Goal: Transaction & Acquisition: Purchase product/service

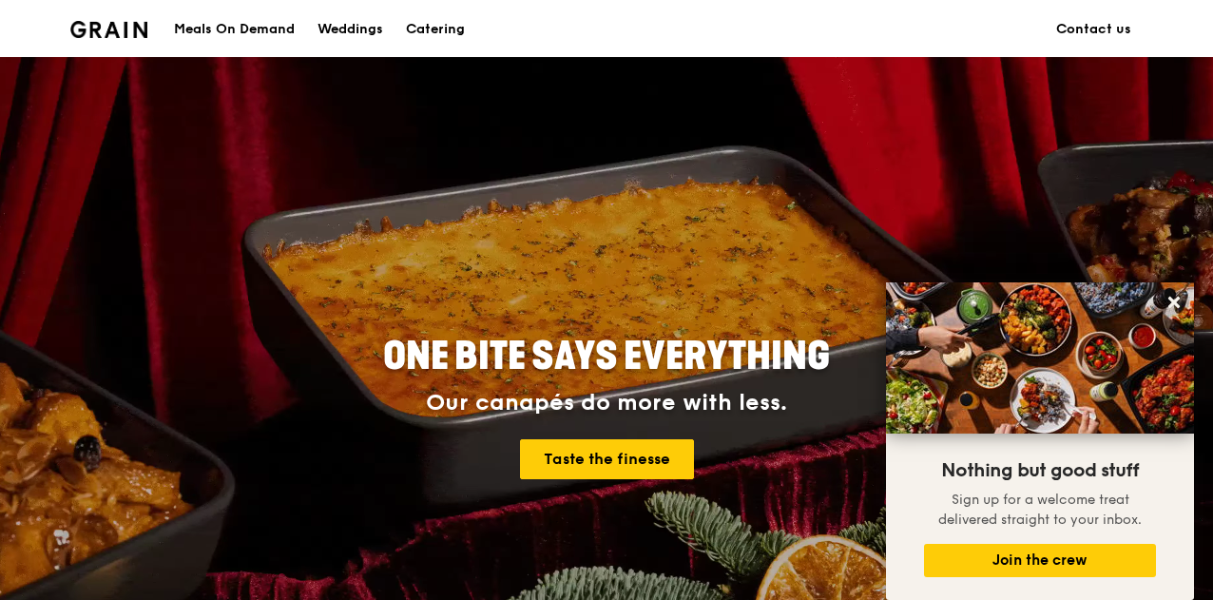
scroll to position [1, 0]
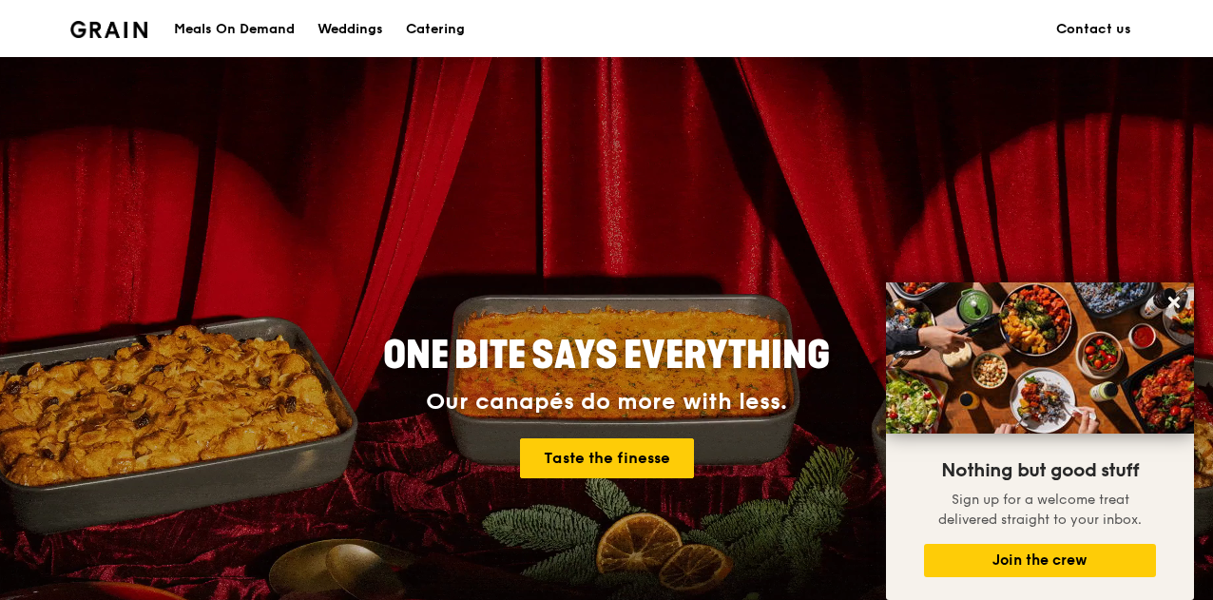
click at [237, 33] on div "Meals On Demand" at bounding box center [234, 29] width 121 height 57
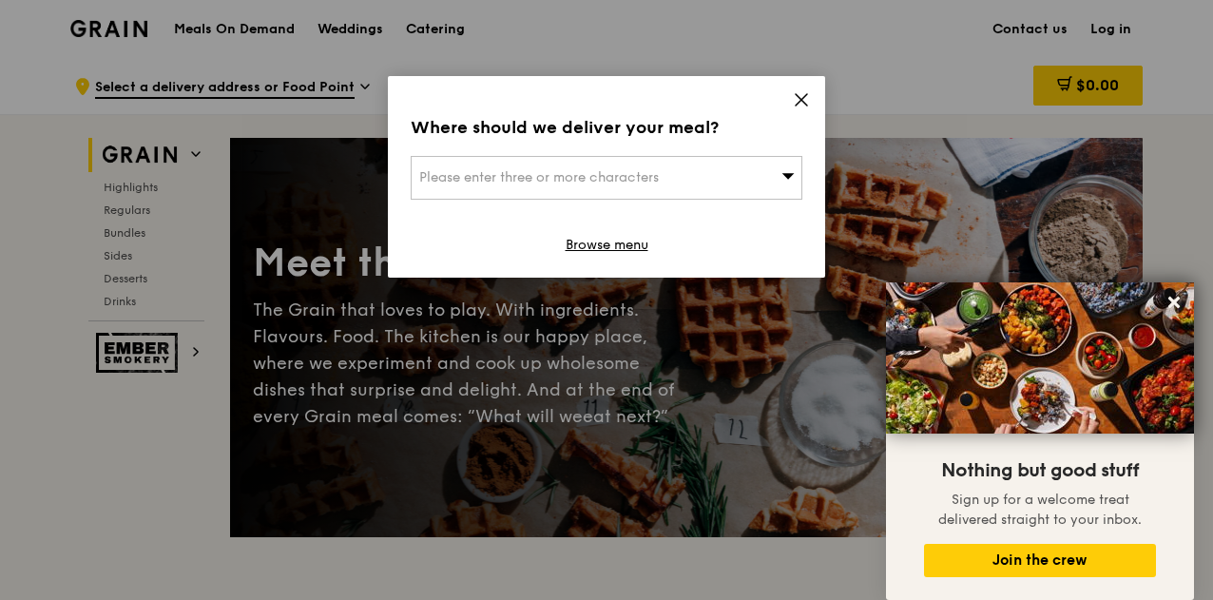
click at [779, 179] on div "Please enter three or more characters" at bounding box center [607, 178] width 392 height 44
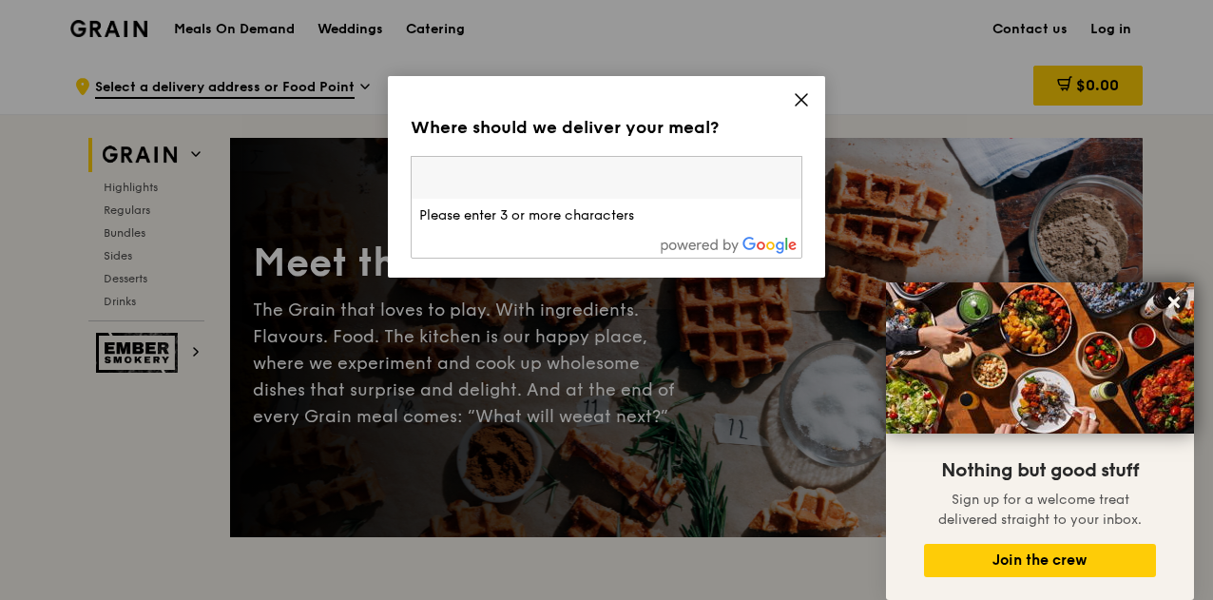
click at [709, 180] on input "search" at bounding box center [607, 178] width 390 height 42
click at [796, 94] on icon at bounding box center [801, 99] width 11 height 11
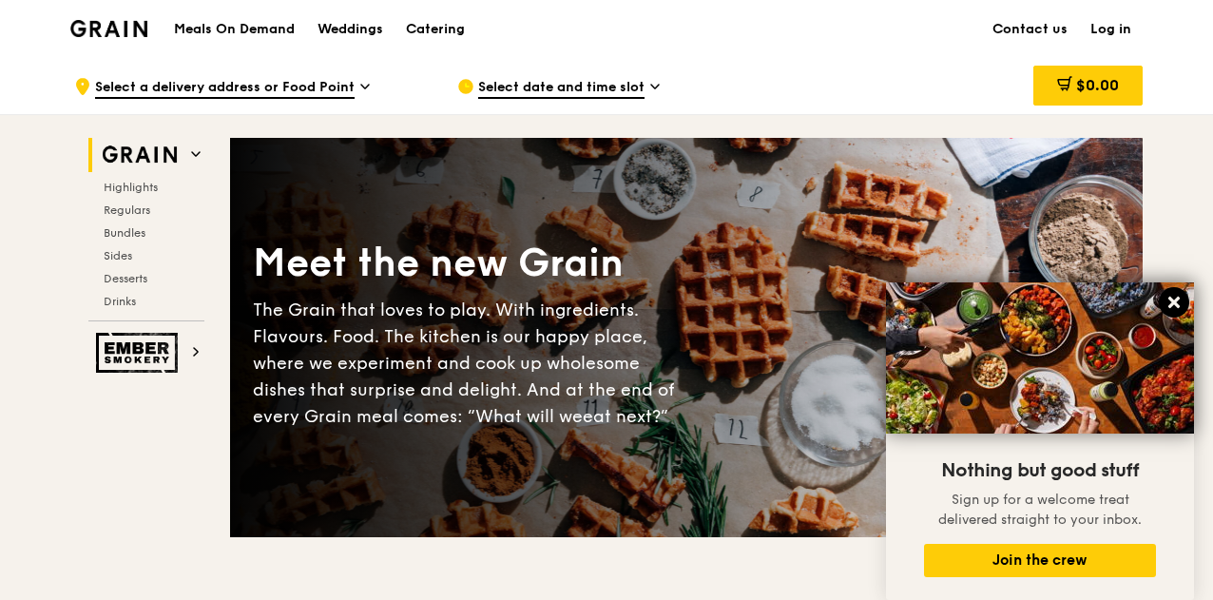
click at [1178, 300] on icon at bounding box center [1173, 302] width 11 height 11
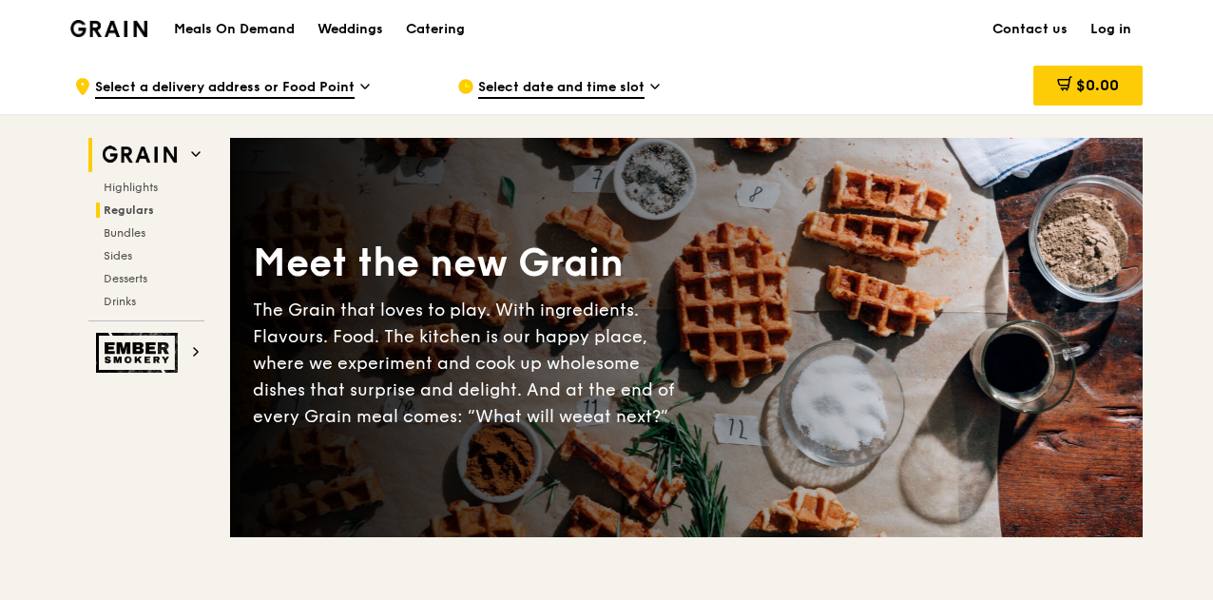
click at [142, 208] on span "Regulars" at bounding box center [129, 209] width 50 height 13
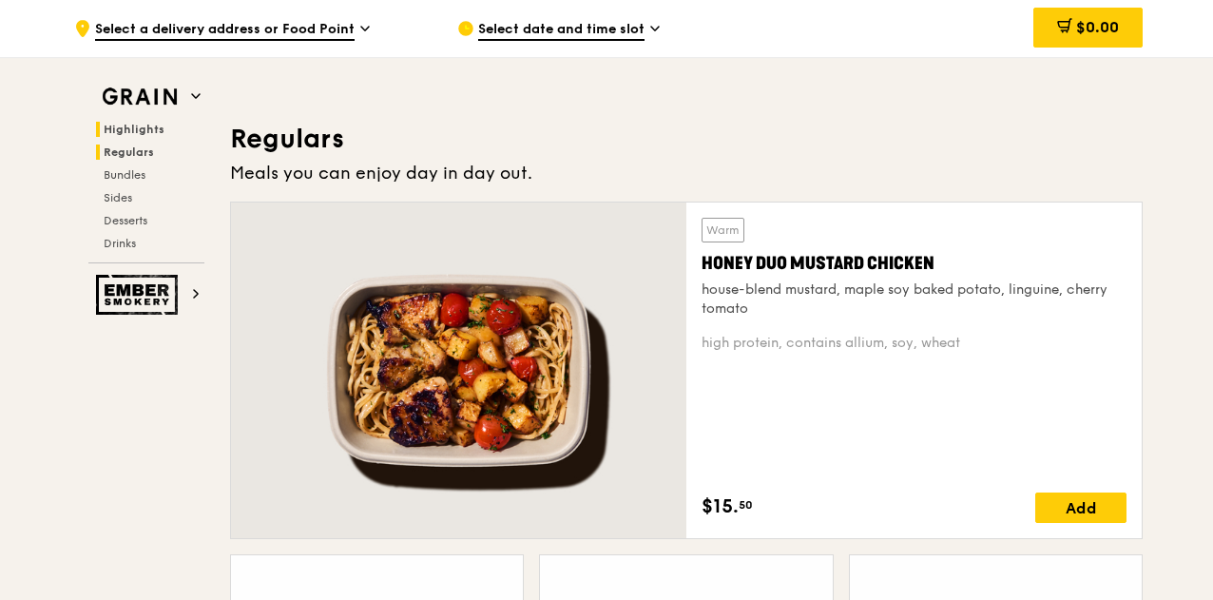
scroll to position [1230, 0]
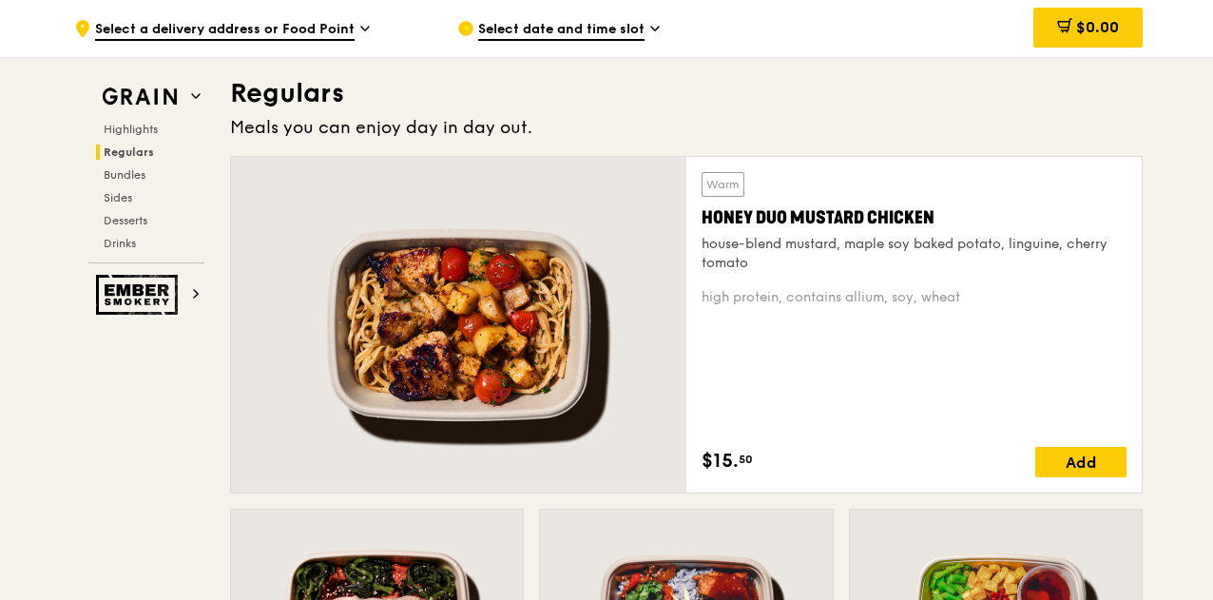
click at [142, 119] on div "Grain Highlights Regulars Bundles Sides Desserts Drinks" at bounding box center [146, 171] width 116 height 183
click at [139, 122] on h2 "Highlights" at bounding box center [150, 129] width 108 height 15
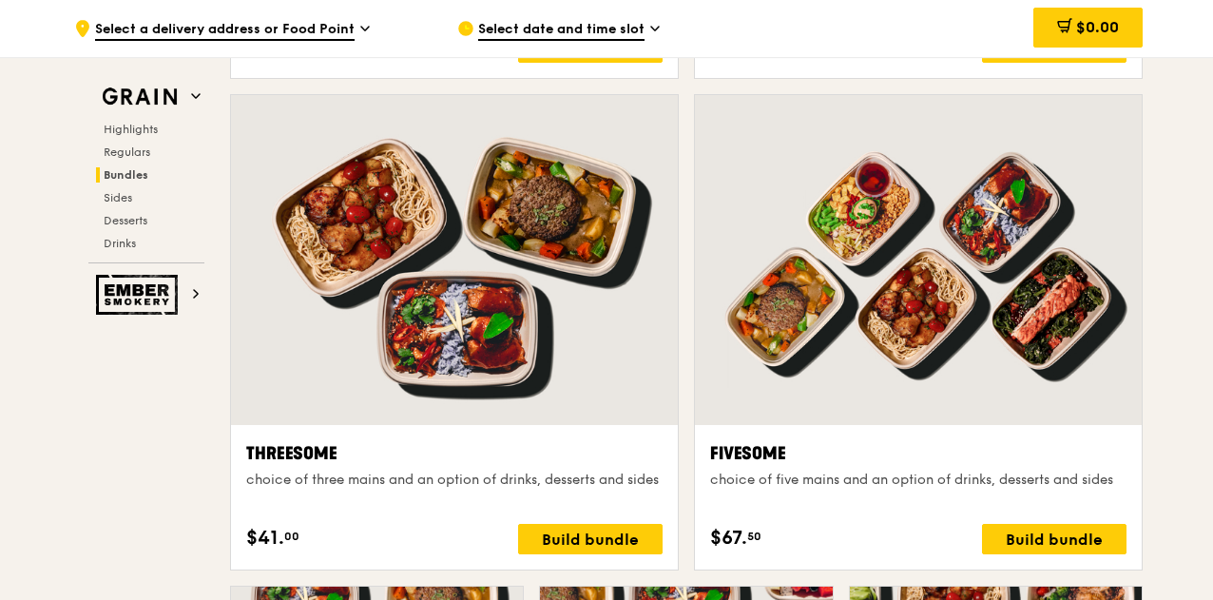
scroll to position [3321, 0]
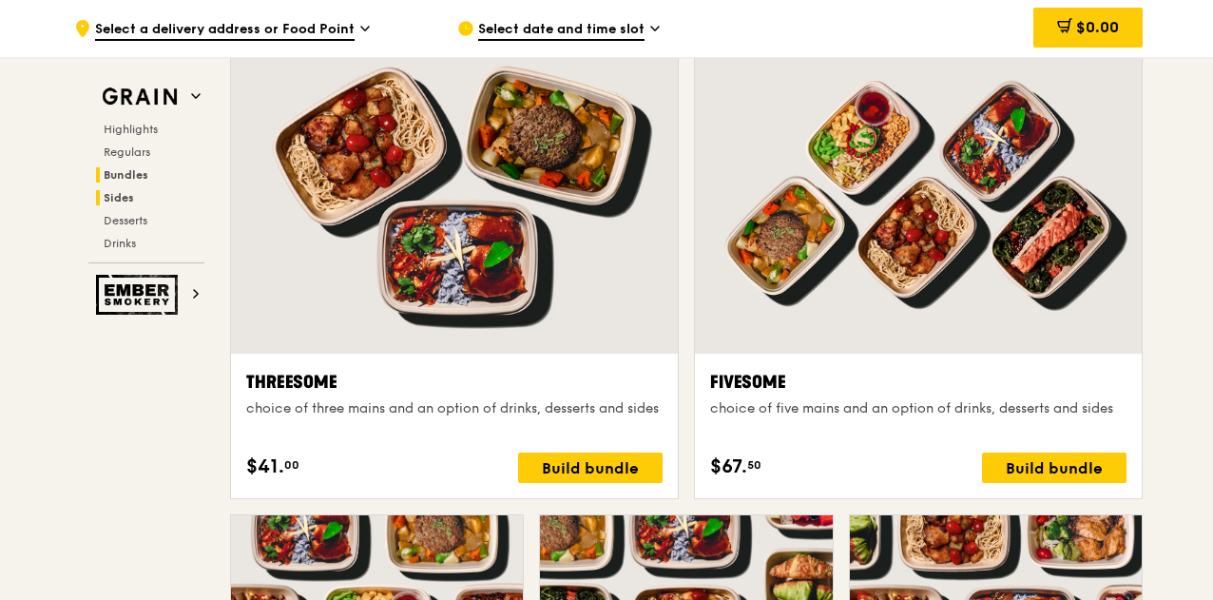
click at [124, 193] on span "Sides" at bounding box center [119, 197] width 30 height 13
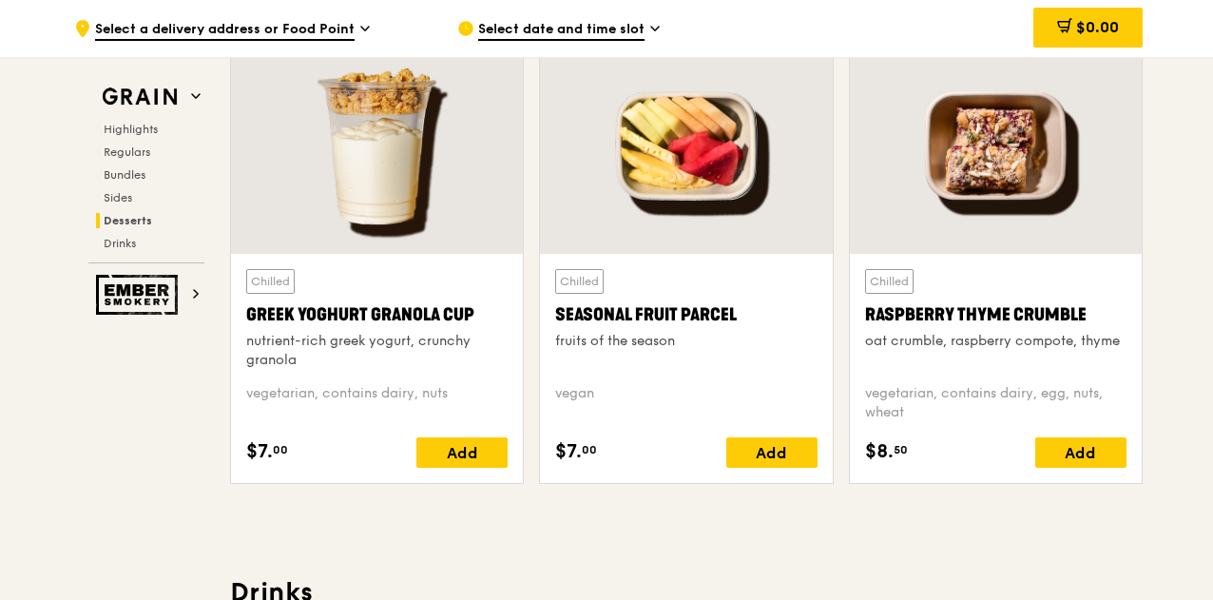
scroll to position [6045, 0]
